Goal: Task Accomplishment & Management: Manage account settings

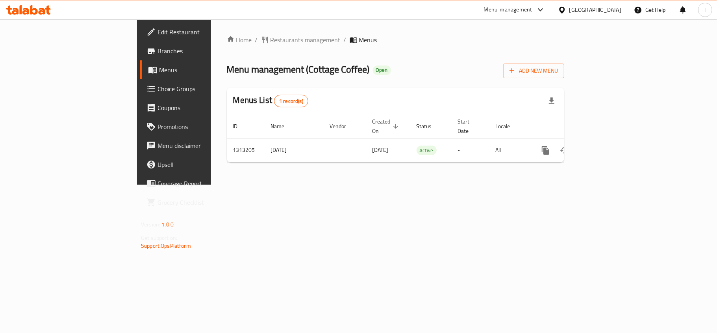
click at [158, 88] on span "Choice Groups" at bounding box center [204, 88] width 93 height 9
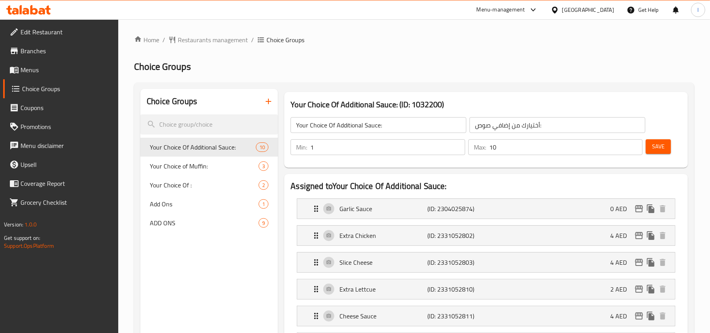
click at [179, 232] on nav "Your Choice Of Additional Sauce: 10 Your Choice of Muffin: 3 Your Choice Of : 2…" at bounding box center [208, 184] width 137 height 101
click at [186, 224] on span "ADD ONS" at bounding box center [192, 222] width 85 height 9
type input "ADD ONS"
type input "إضافات"
type input "0"
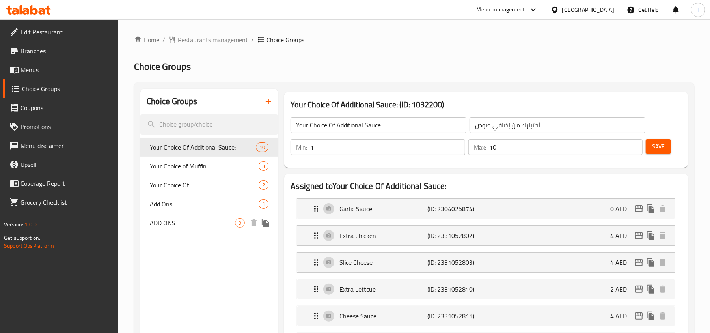
type input "6"
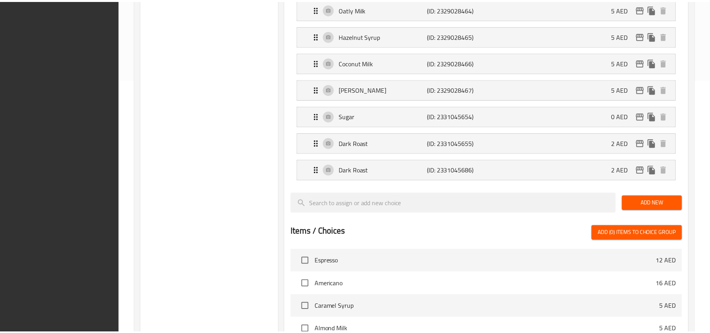
scroll to position [455, 0]
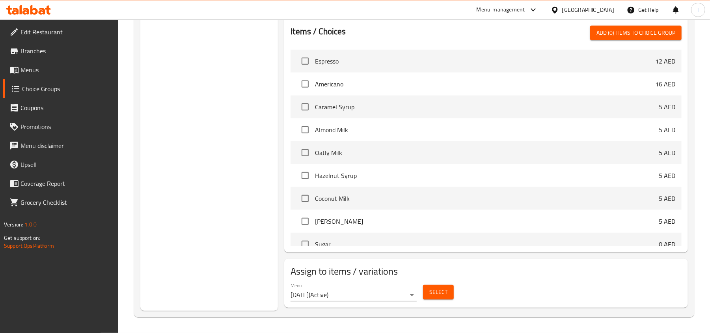
click at [589, 14] on div "[GEOGRAPHIC_DATA]" at bounding box center [588, 10] width 52 height 9
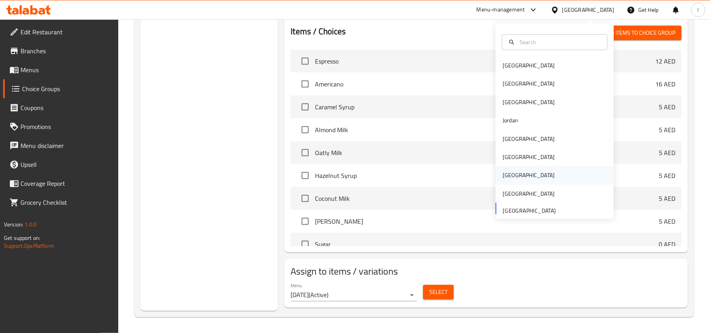
click at [510, 167] on div "[GEOGRAPHIC_DATA]" at bounding box center [528, 175] width 65 height 18
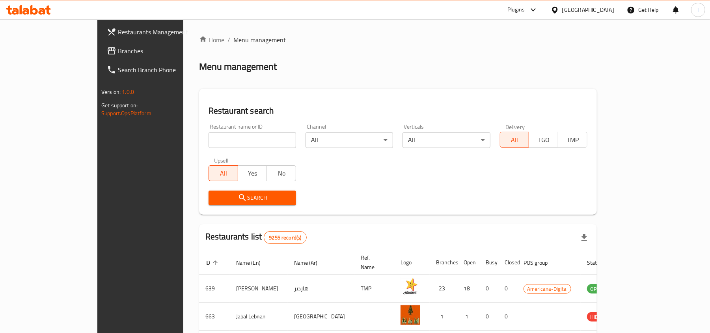
click at [118, 49] on span "Branches" at bounding box center [164, 50] width 92 height 9
drag, startPoint x: 585, startPoint y: 10, endPoint x: 590, endPoint y: 17, distance: 7.9
click at [587, 10] on div "[GEOGRAPHIC_DATA]" at bounding box center [582, 9] width 76 height 19
click at [562, 14] on div at bounding box center [555, 10] width 11 height 9
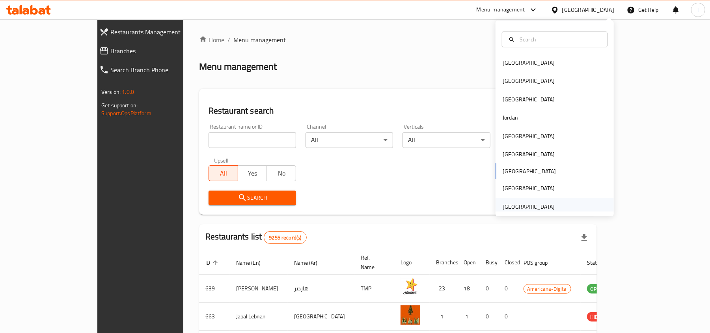
click at [510, 204] on div "[GEOGRAPHIC_DATA]" at bounding box center [528, 206] width 52 height 9
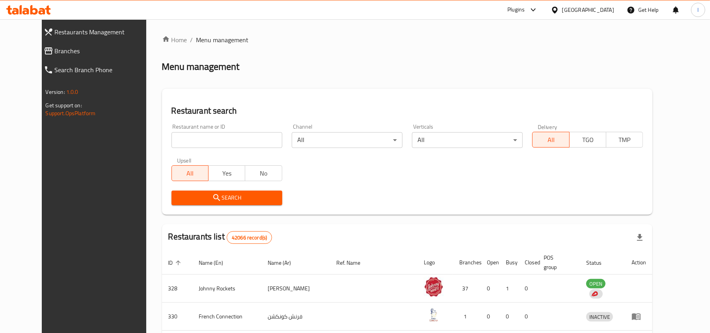
click at [43, 45] on link "Branches" at bounding box center [98, 50] width 123 height 19
click at [583, 6] on div "[GEOGRAPHIC_DATA]" at bounding box center [588, 10] width 52 height 9
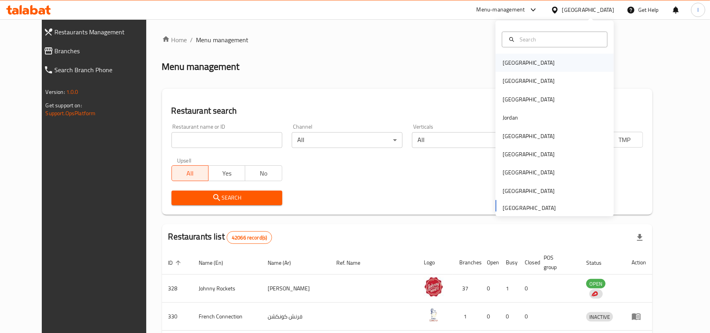
click at [543, 59] on div "[GEOGRAPHIC_DATA]" at bounding box center [554, 63] width 118 height 18
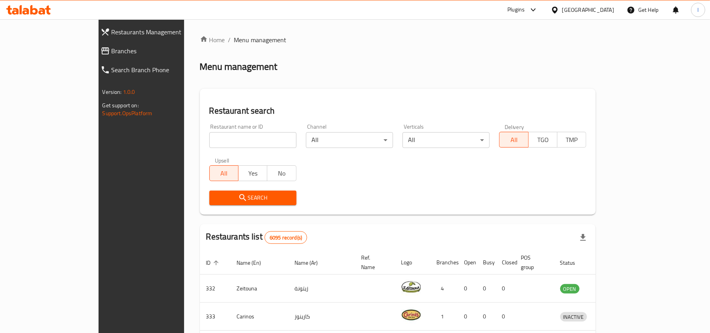
drag, startPoint x: 66, startPoint y: 49, endPoint x: 60, endPoint y: 63, distance: 15.5
click at [111, 49] on span "Branches" at bounding box center [160, 50] width 99 height 9
